Goal: Information Seeking & Learning: Stay updated

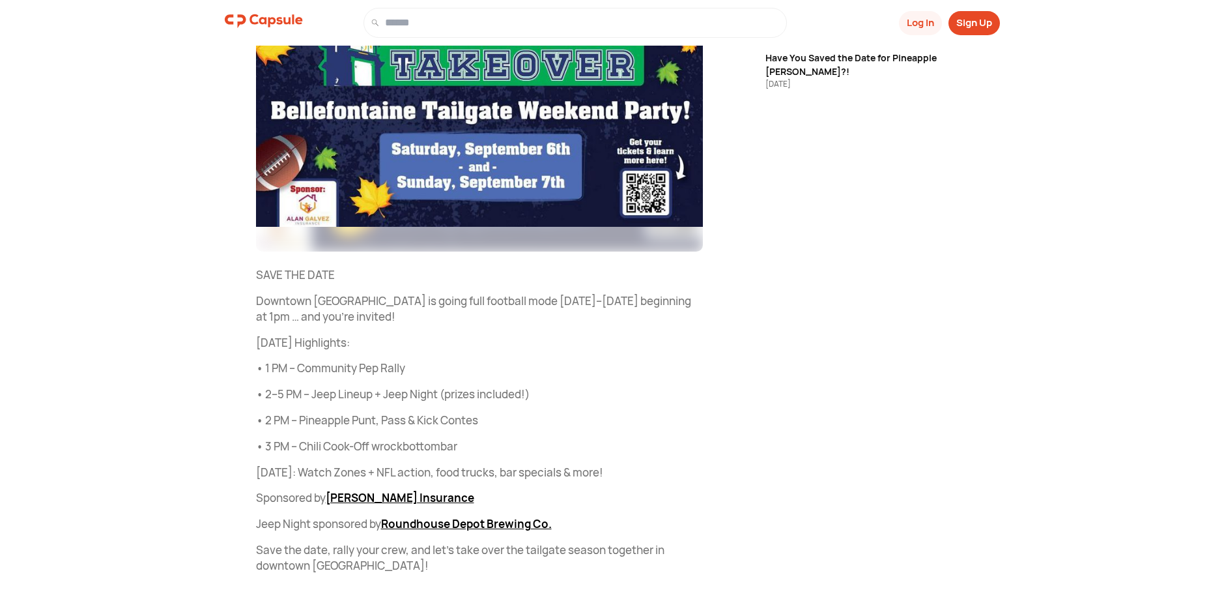
scroll to position [309, 0]
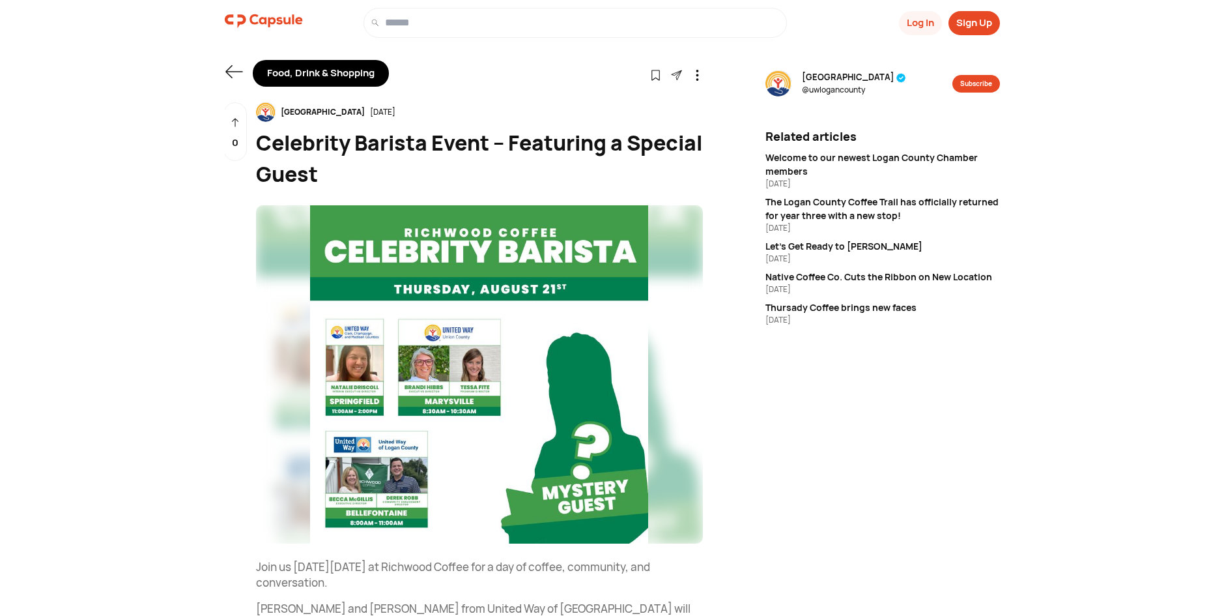
click at [393, 460] on img at bounding box center [479, 374] width 447 height 339
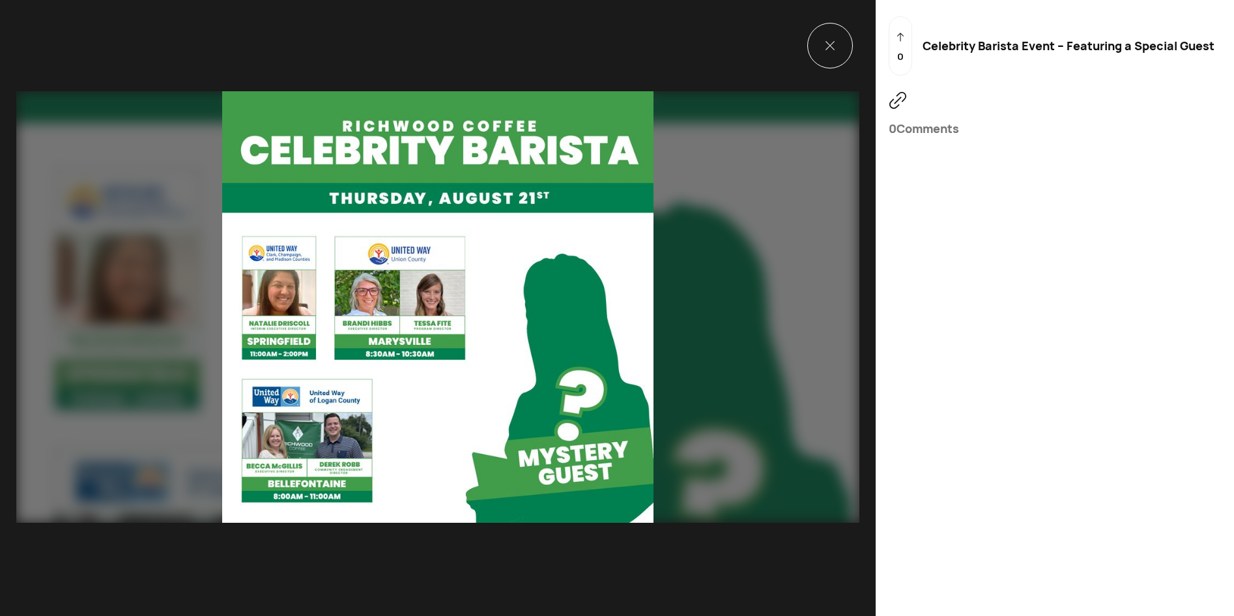
click at [265, 464] on img at bounding box center [437, 306] width 843 height 431
click at [825, 46] on icon at bounding box center [829, 45] width 9 height 9
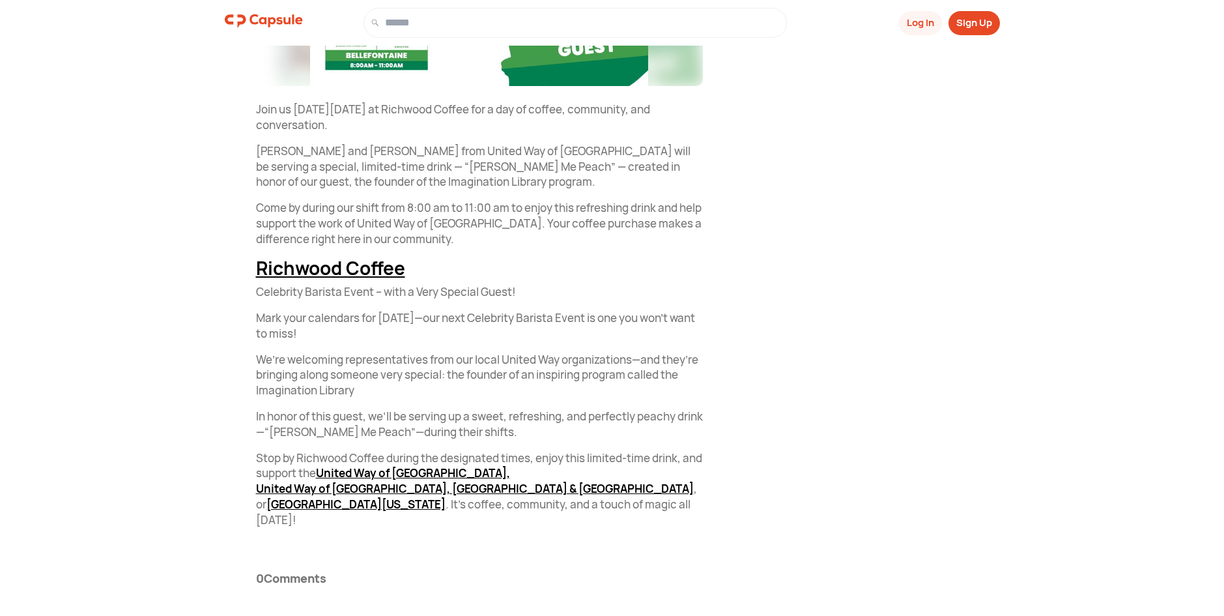
scroll to position [460, 0]
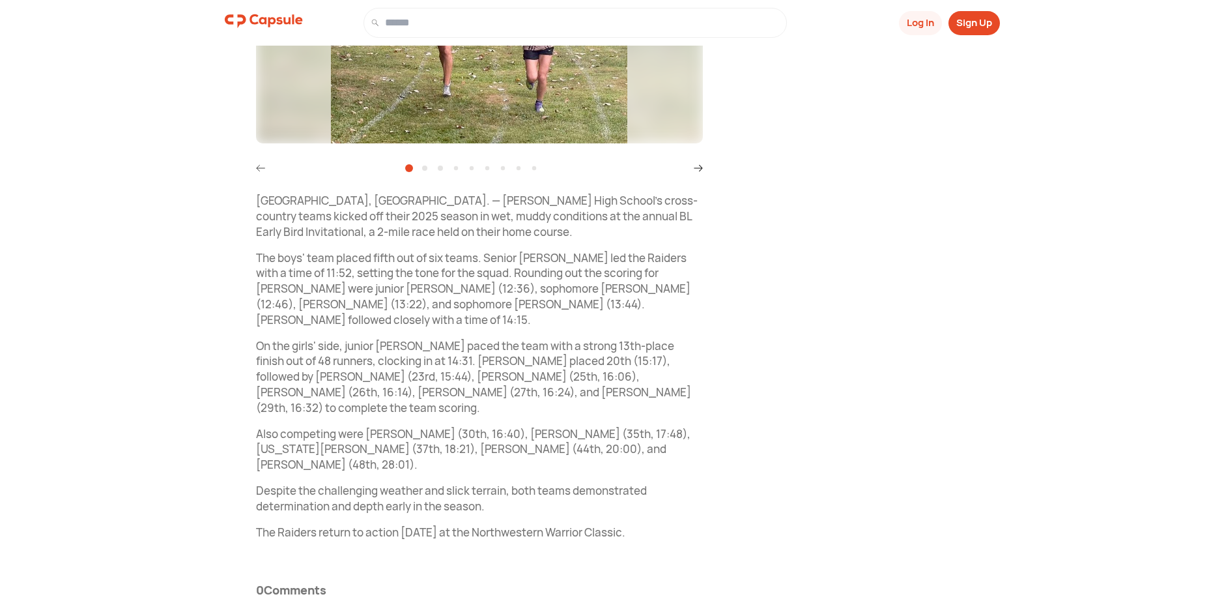
scroll to position [446, 0]
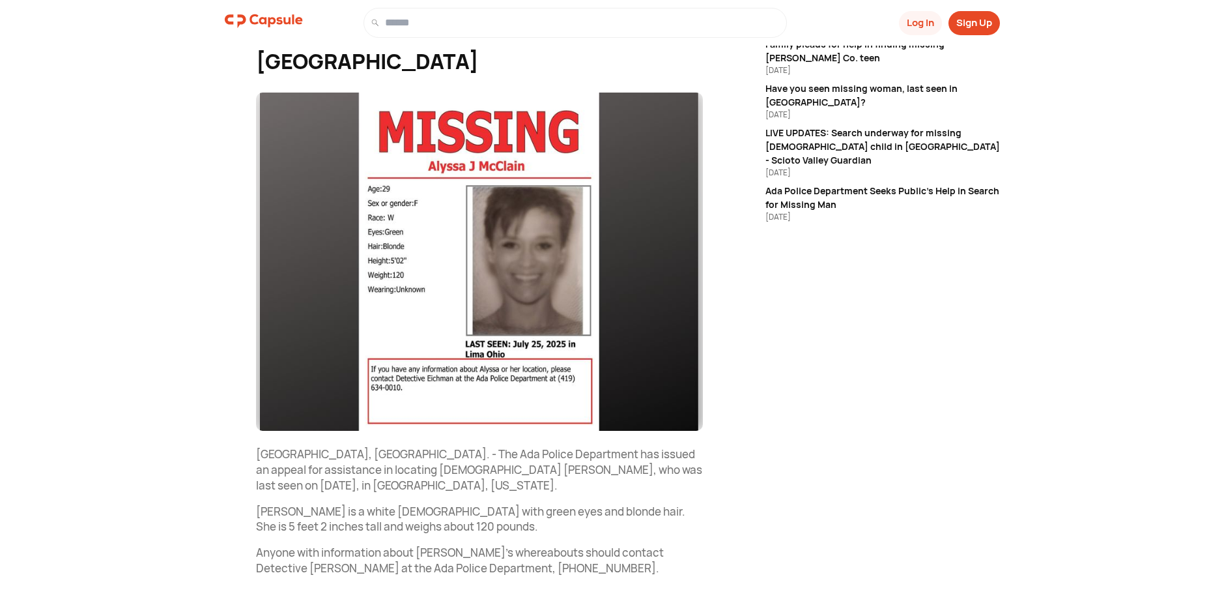
scroll to position [148, 0]
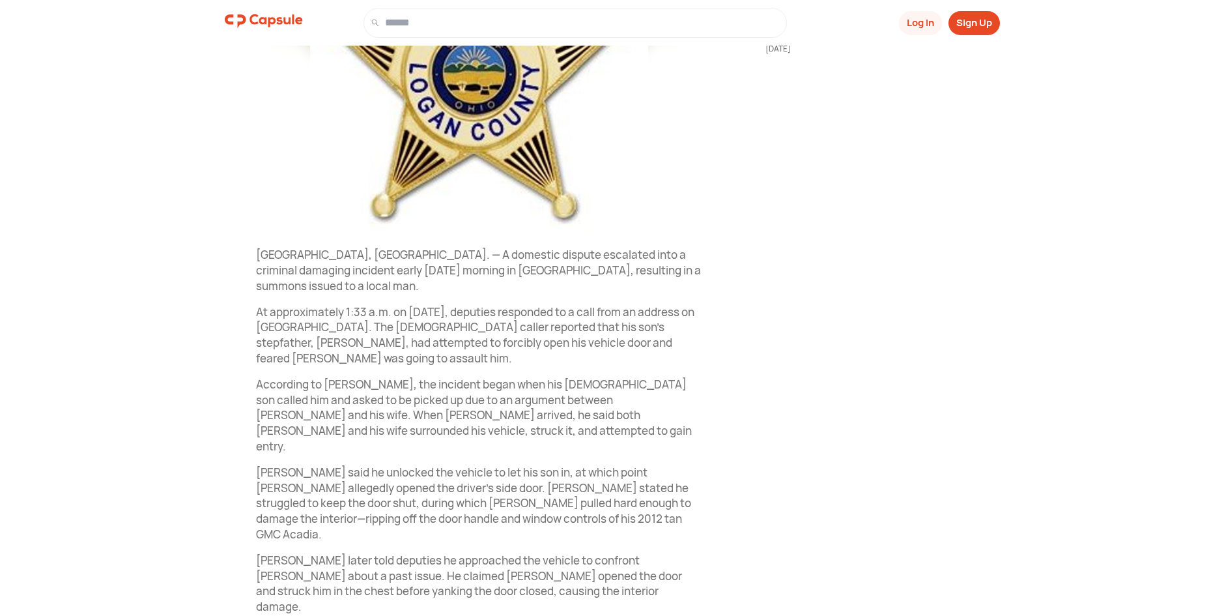
scroll to position [250, 0]
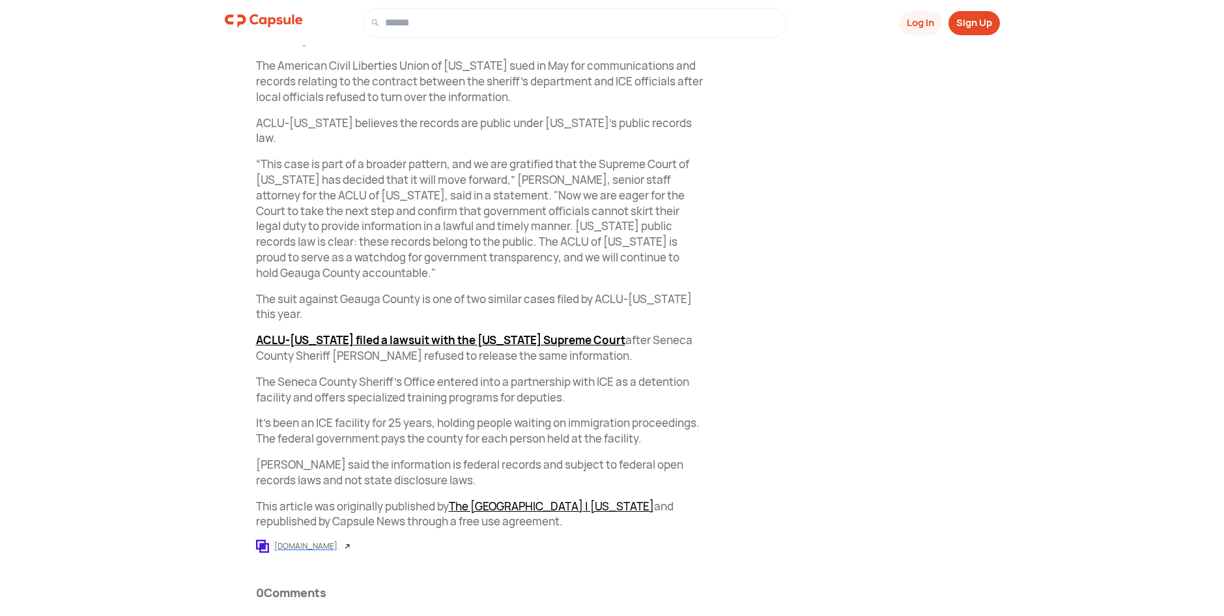
scroll to position [601, 0]
